Goal: Register for event/course

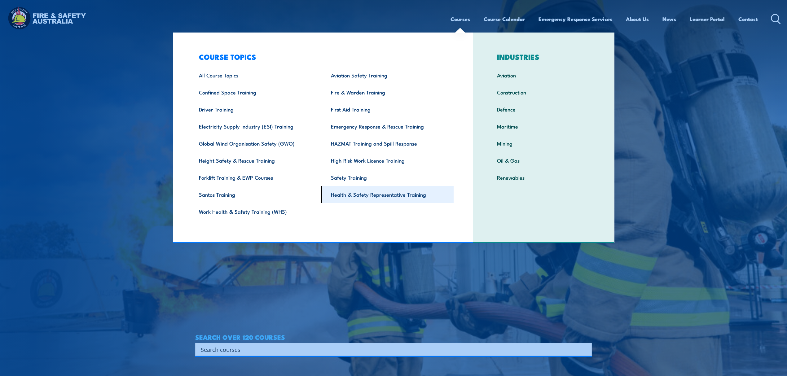
click at [385, 202] on link "Health & Safety Representative Training" at bounding box center [387, 194] width 132 height 17
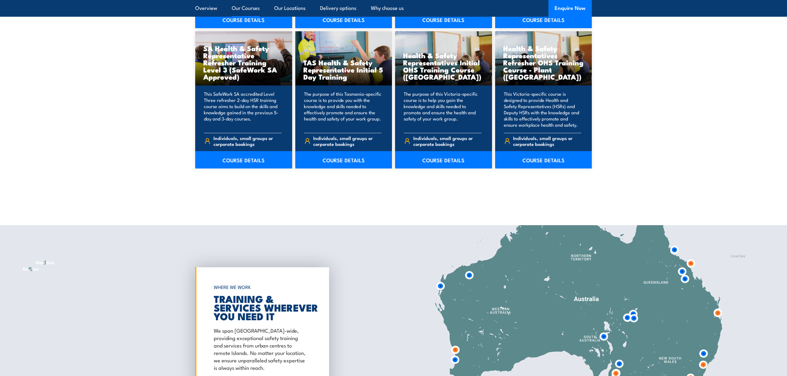
scroll to position [908, 0]
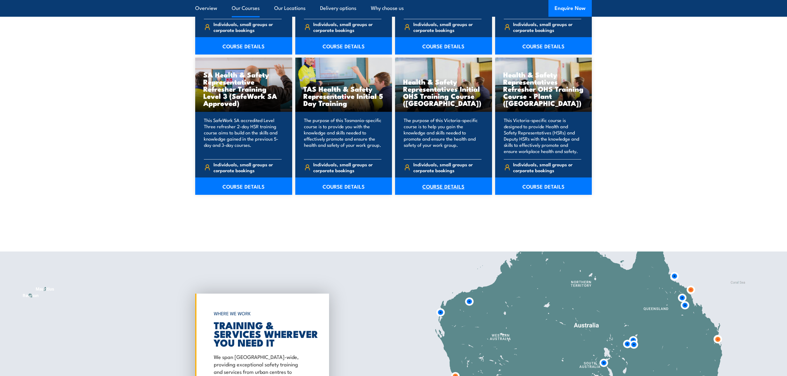
click at [451, 187] on link "COURSE DETAILS" at bounding box center [443, 185] width 97 height 17
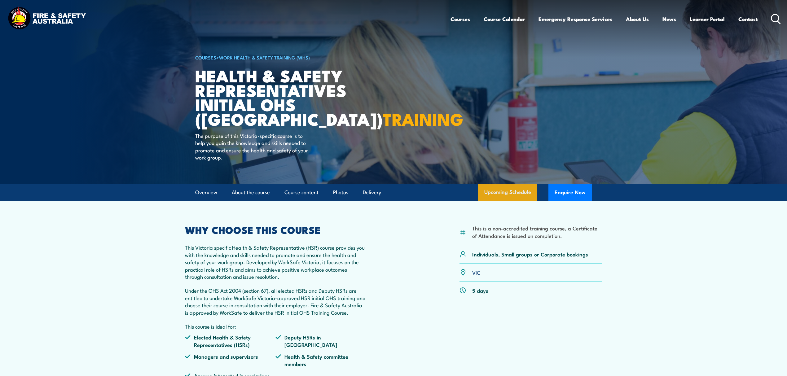
click at [513, 188] on link "Upcoming Schedule" at bounding box center [507, 192] width 59 height 17
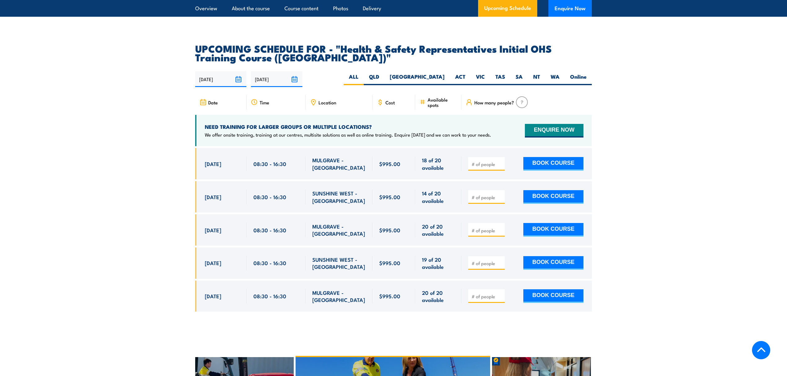
scroll to position [1076, 0]
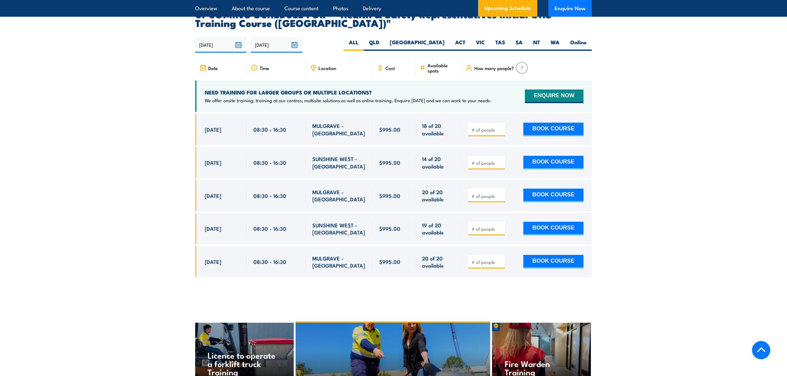
drag, startPoint x: 203, startPoint y: 154, endPoint x: 362, endPoint y: 154, distance: 158.2
click at [362, 154] on div "[DATE] 08:30 - 08:30" at bounding box center [393, 162] width 396 height 31
click at [362, 155] on span "SUNSHINE WEST - [GEOGRAPHIC_DATA]" at bounding box center [338, 162] width 53 height 15
